Goal: Transaction & Acquisition: Purchase product/service

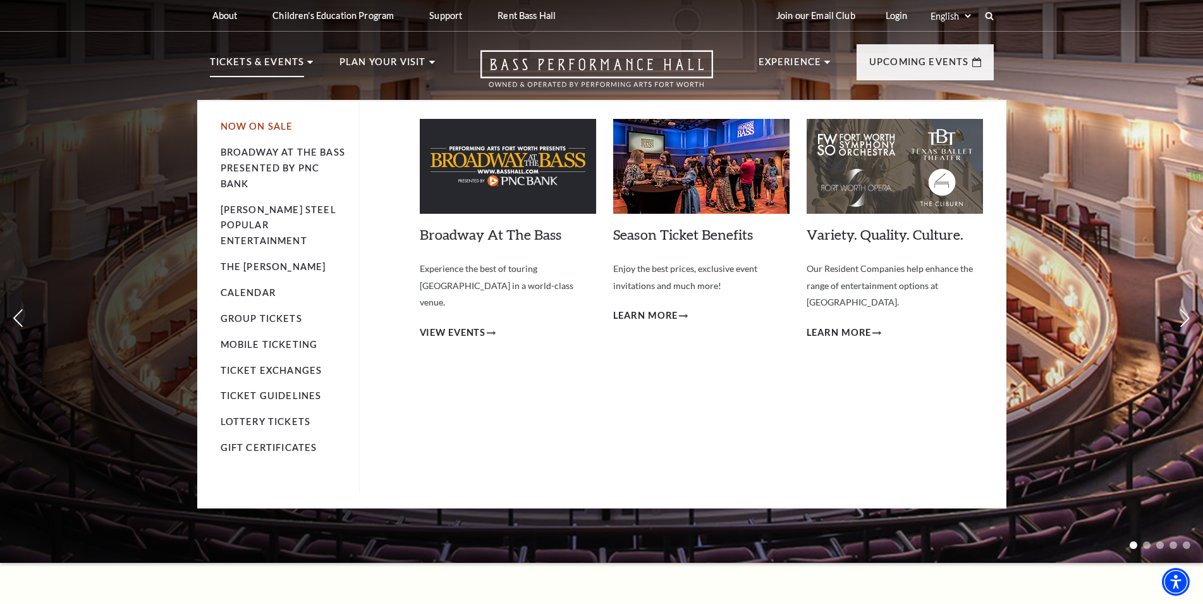
click at [260, 122] on link "Now On Sale" at bounding box center [257, 126] width 73 height 11
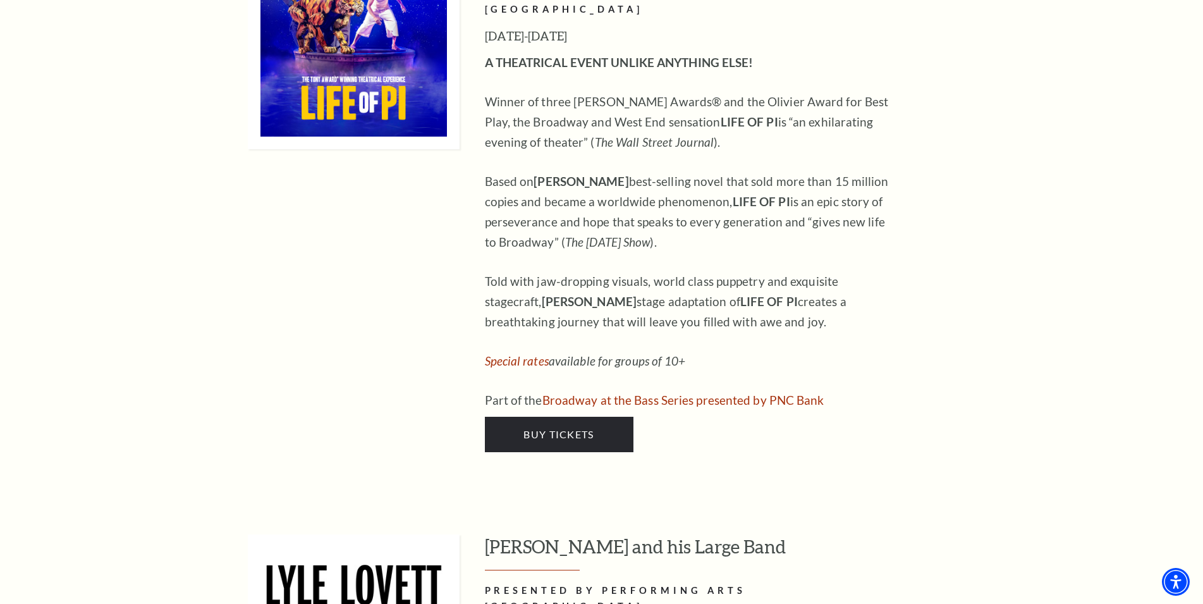
scroll to position [1580, 0]
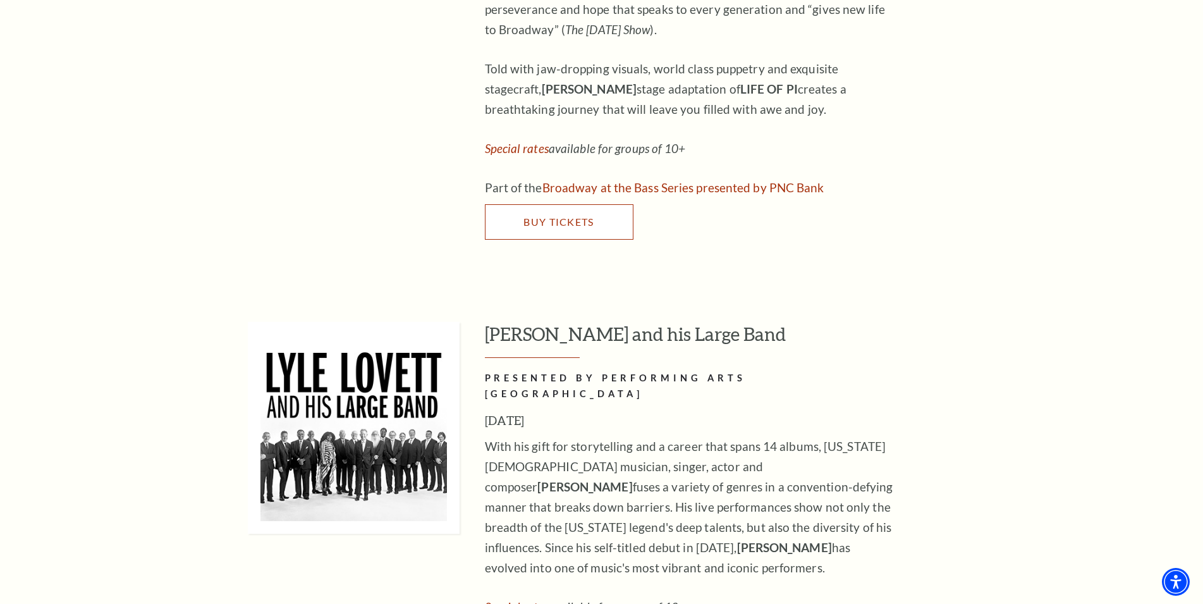
click at [537, 216] on span "Buy Tickets" at bounding box center [558, 222] width 70 height 12
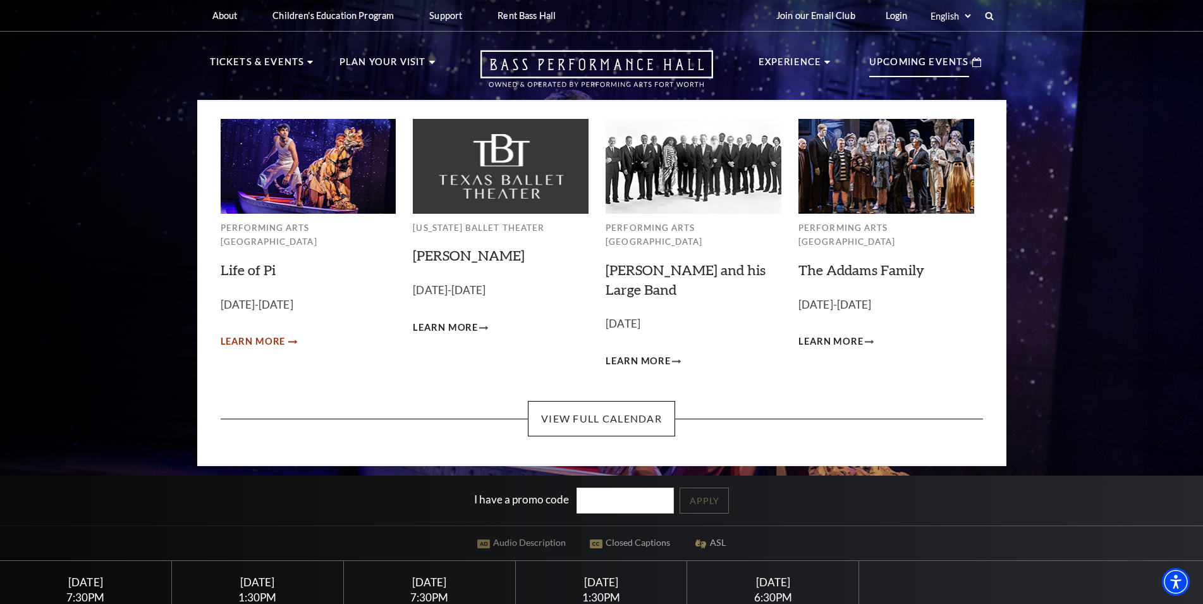
click at [265, 334] on span "Learn More" at bounding box center [253, 342] width 65 height 16
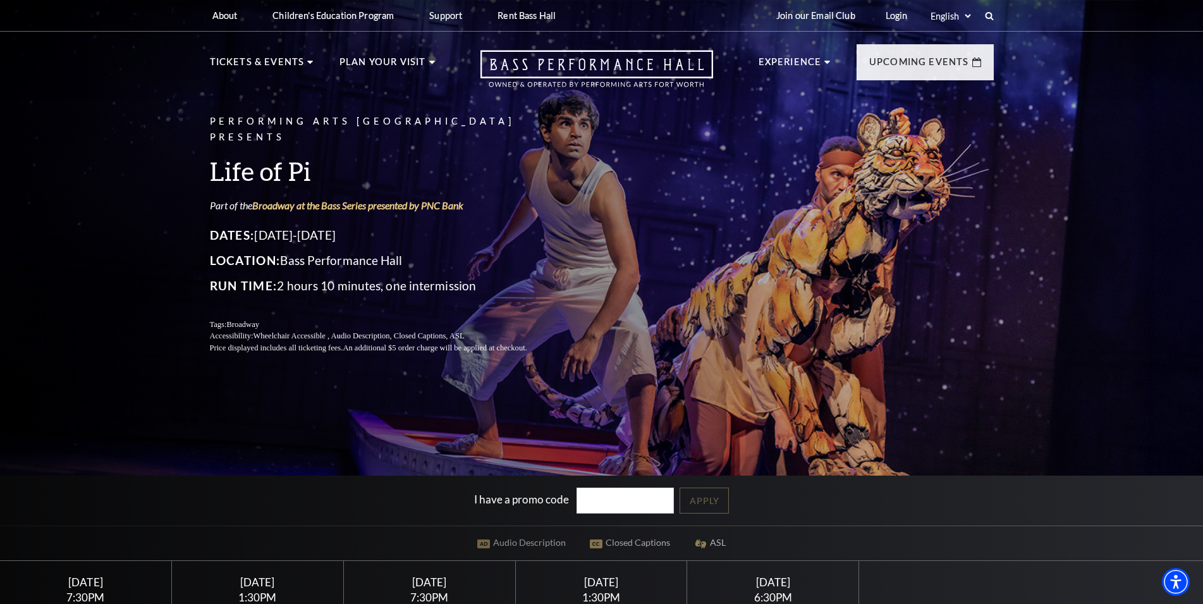
click at [308, 330] on p "Accessibility: Wheelchair Accessible , Audio Description, Closed Captions, ASL" at bounding box center [384, 336] width 348 height 12
click at [301, 262] on p "Location: Bass Performance Hall" at bounding box center [384, 260] width 348 height 20
click at [298, 232] on p "Dates: September 23-28, 2025" at bounding box center [384, 235] width 348 height 20
click at [299, 202] on link "Broadway at the Bass Series presented by PNC Bank" at bounding box center [357, 205] width 211 height 12
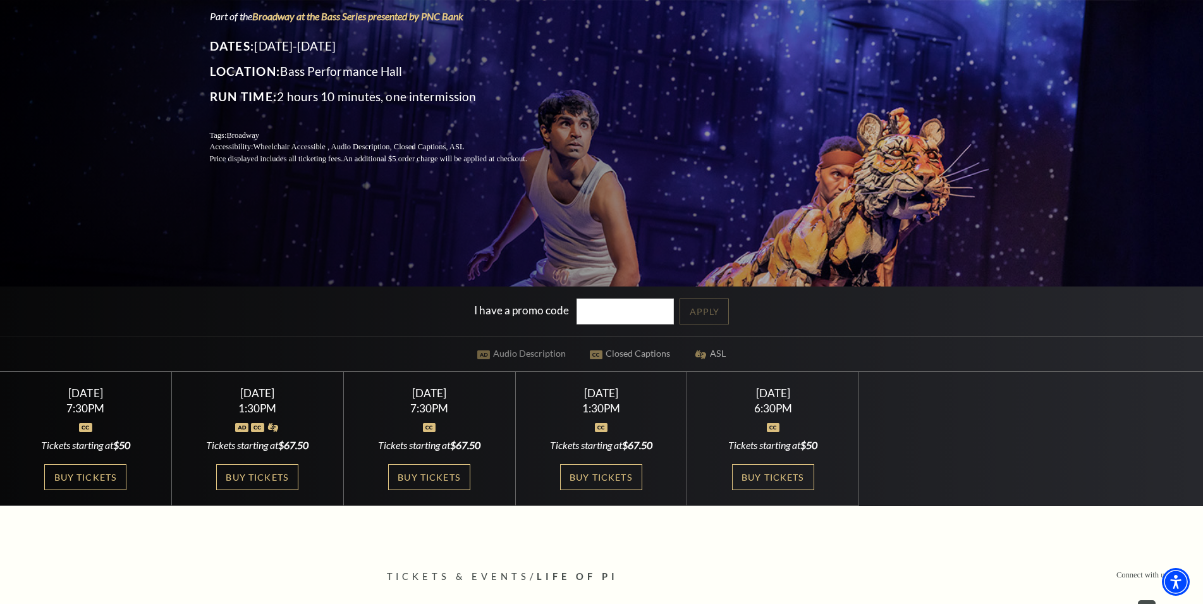
scroll to position [190, 0]
click at [409, 475] on link "Buy Tickets" at bounding box center [429, 476] width 82 height 26
click at [607, 477] on link "Buy Tickets" at bounding box center [601, 476] width 82 height 26
click at [778, 478] on link "Buy Tickets" at bounding box center [773, 476] width 82 height 26
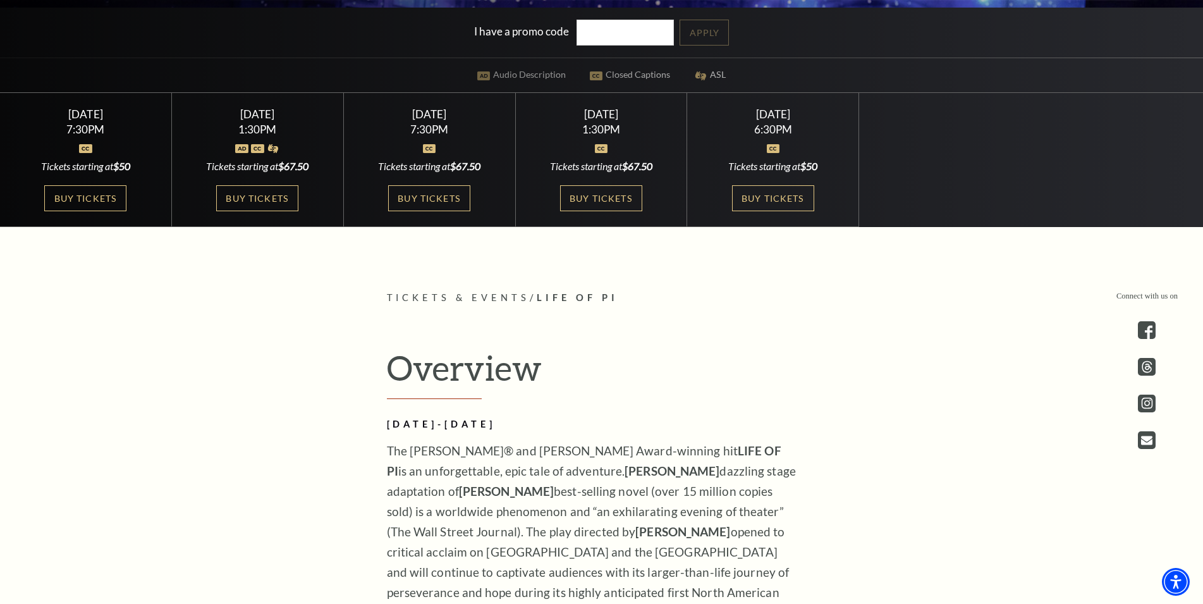
scroll to position [253, 0]
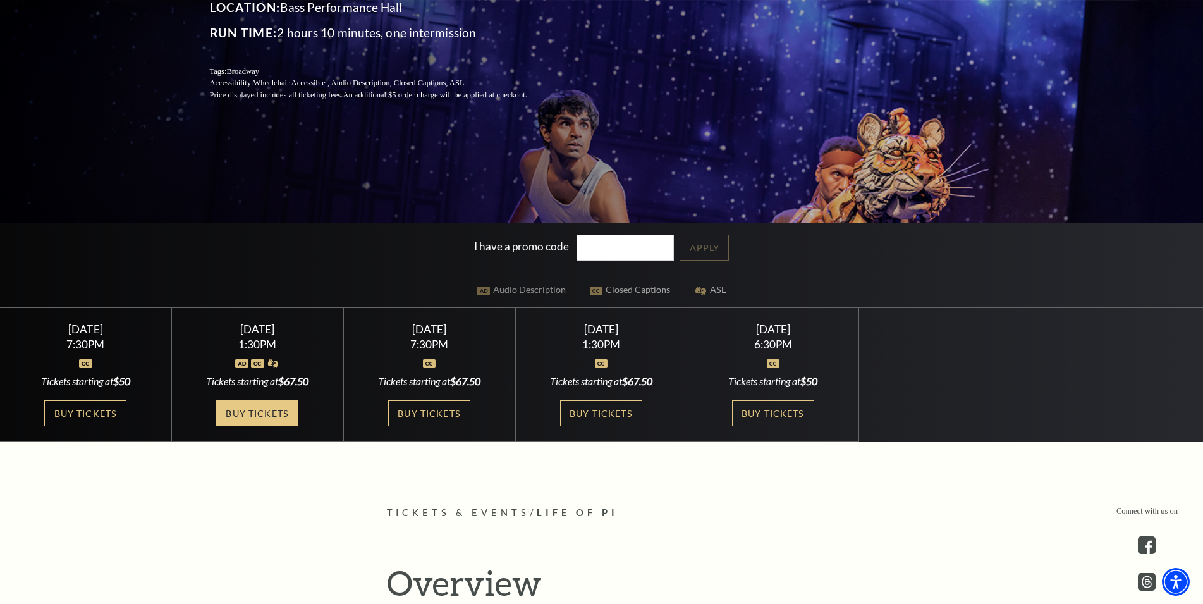
click at [253, 417] on link "Buy Tickets" at bounding box center [257, 413] width 82 height 26
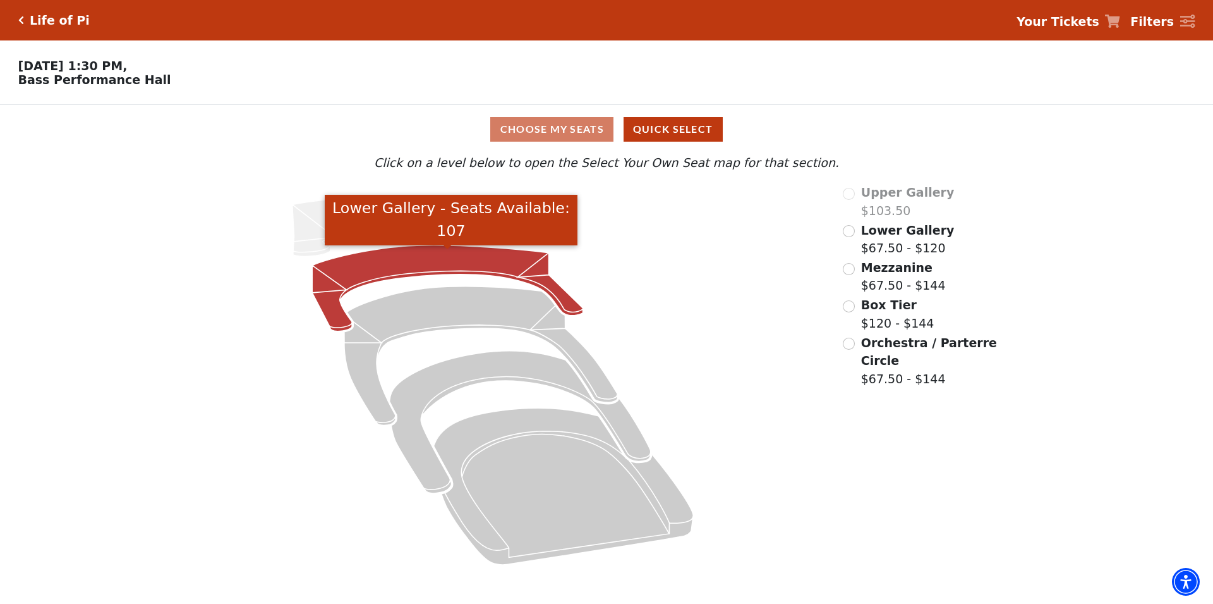
click at [389, 266] on icon "Lower Gallery - Seats Available: 107" at bounding box center [447, 288] width 271 height 86
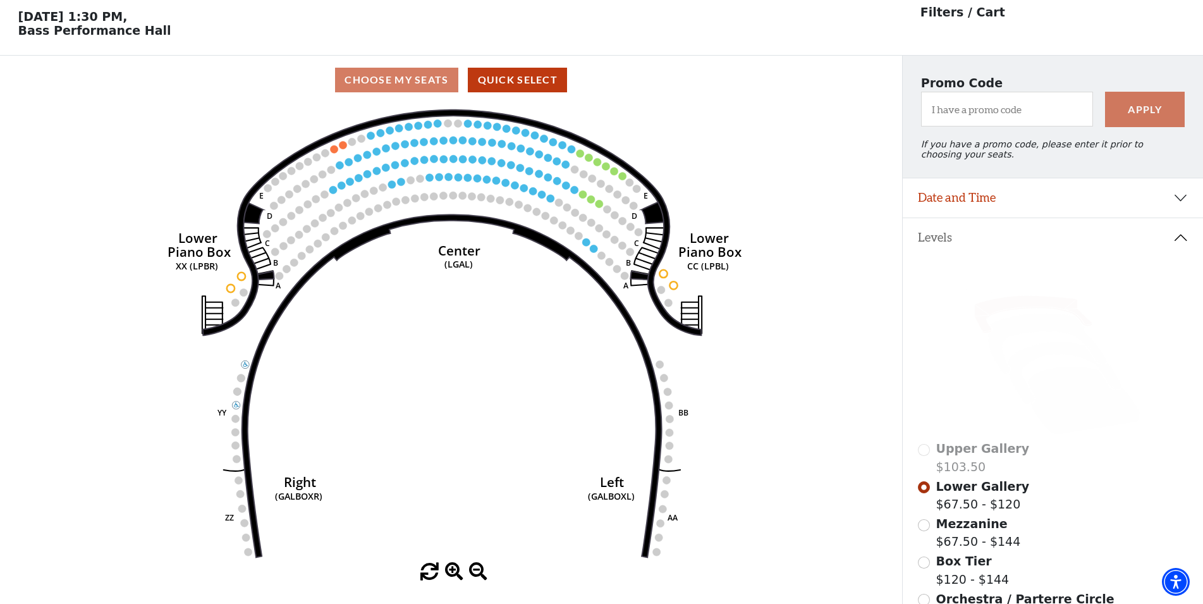
scroll to position [58, 0]
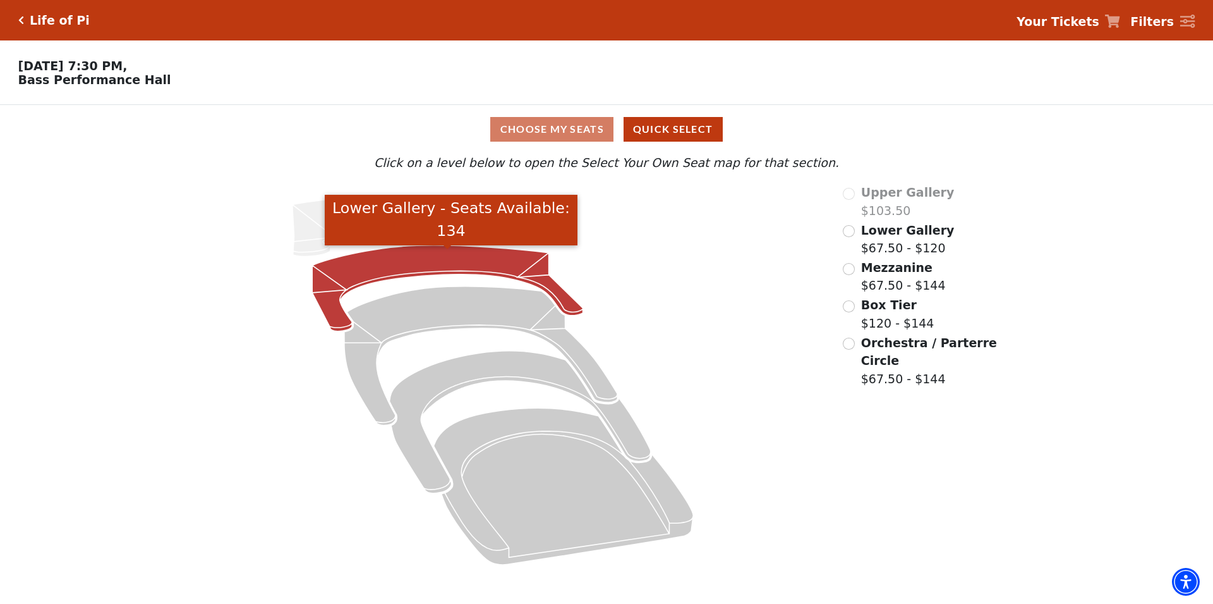
click at [401, 273] on icon "Lower Gallery - Seats Available: 134" at bounding box center [447, 288] width 271 height 86
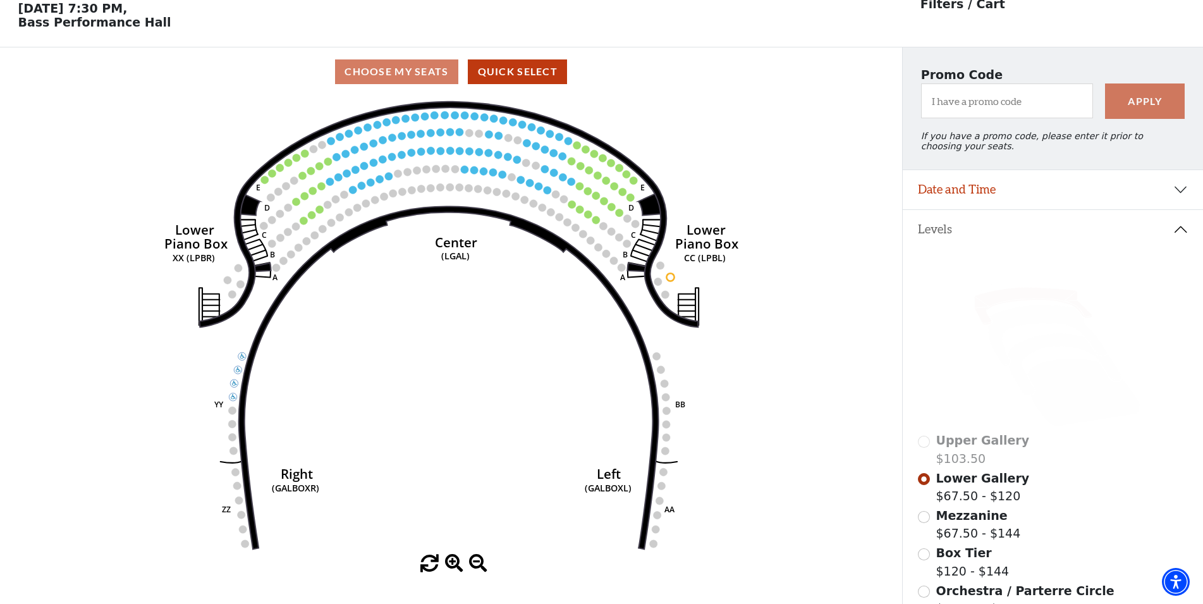
scroll to position [58, 0]
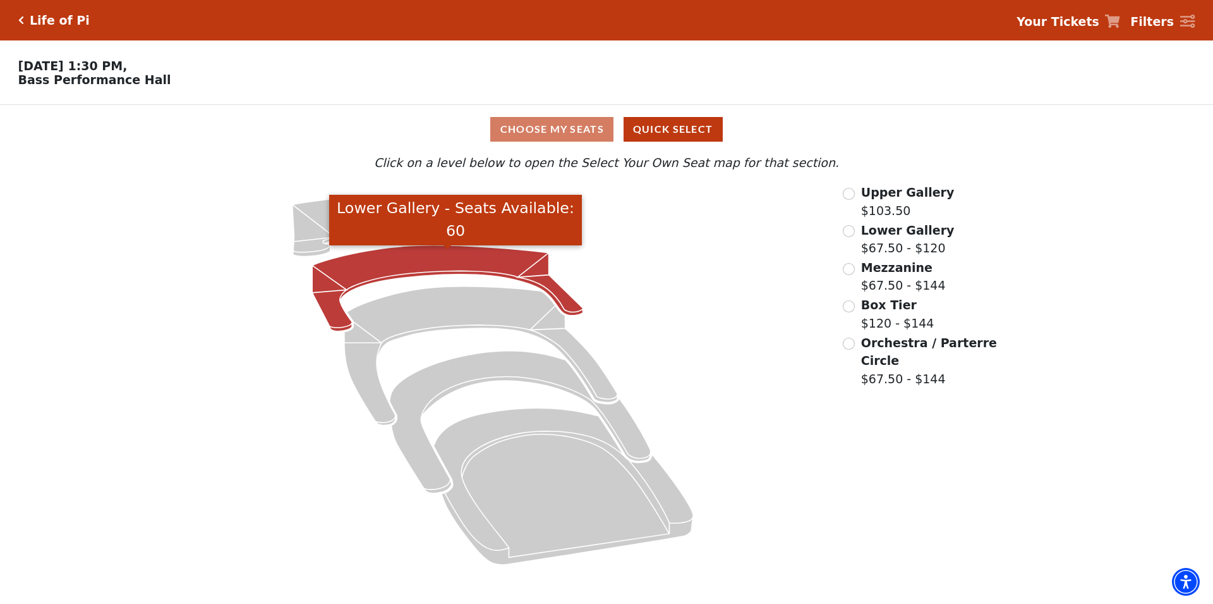
click at [407, 271] on icon "Lower Gallery - Seats Available: 60" at bounding box center [447, 288] width 271 height 86
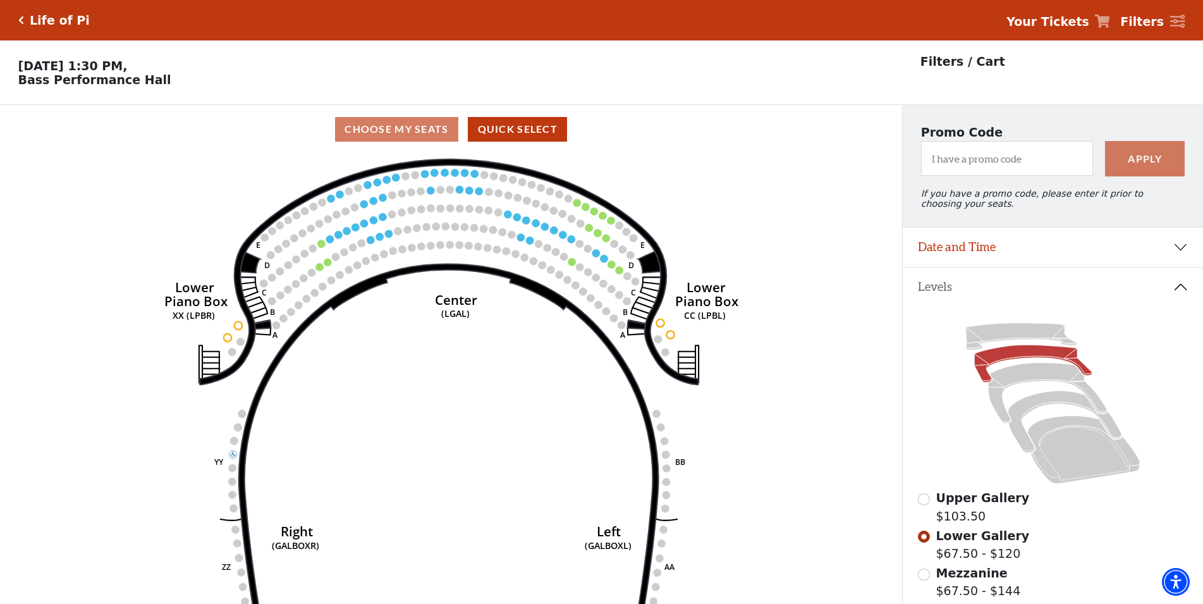
click at [66, 17] on h5 "Life of Pi" at bounding box center [60, 20] width 60 height 15
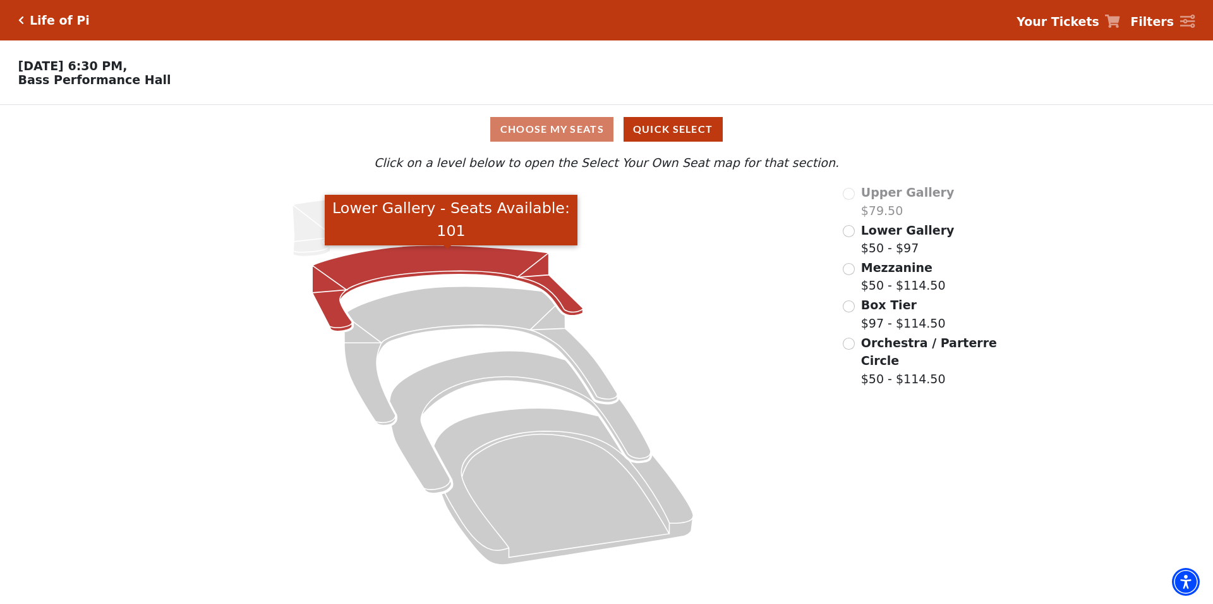
click at [437, 273] on icon "Lower Gallery - Seats Available: 101" at bounding box center [447, 288] width 271 height 86
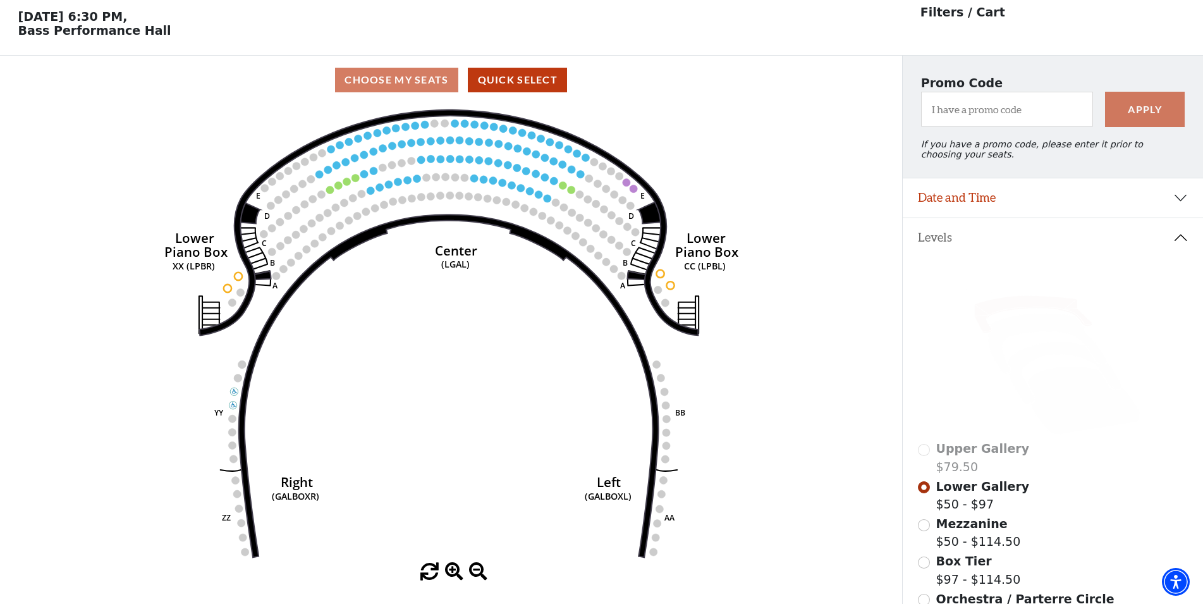
scroll to position [58, 0]
